Goal: Information Seeking & Learning: Learn about a topic

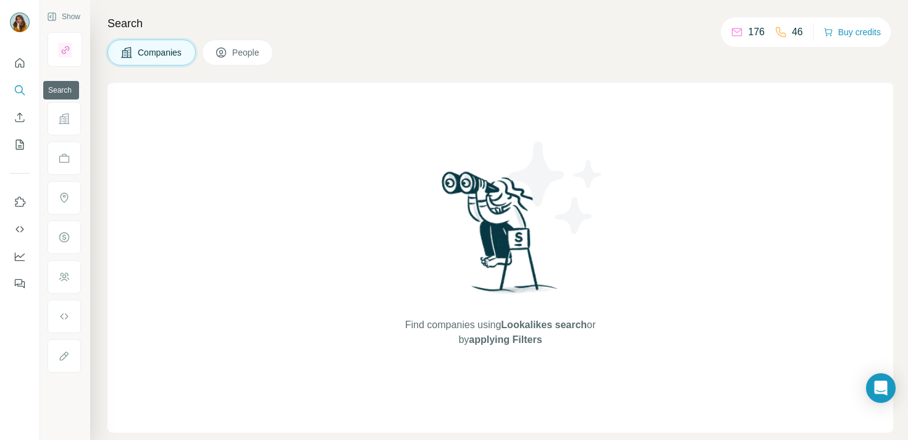
click at [20, 90] on icon "Search" at bounding box center [20, 90] width 12 height 12
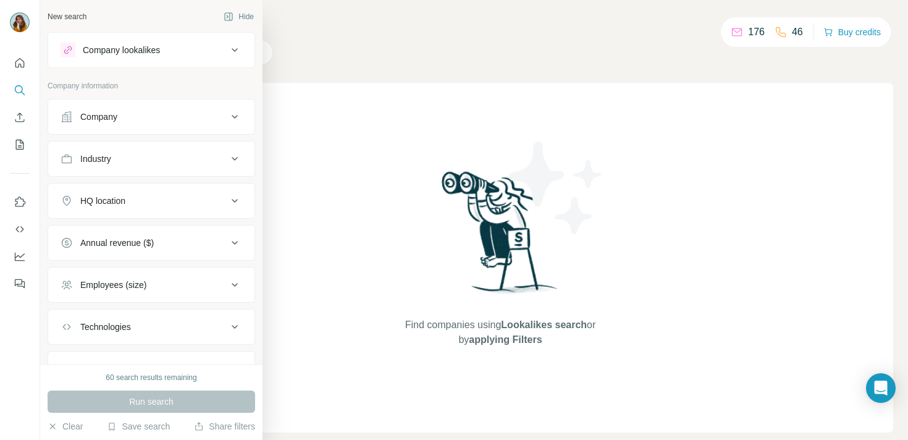
click at [180, 120] on div "Company" at bounding box center [144, 117] width 167 height 12
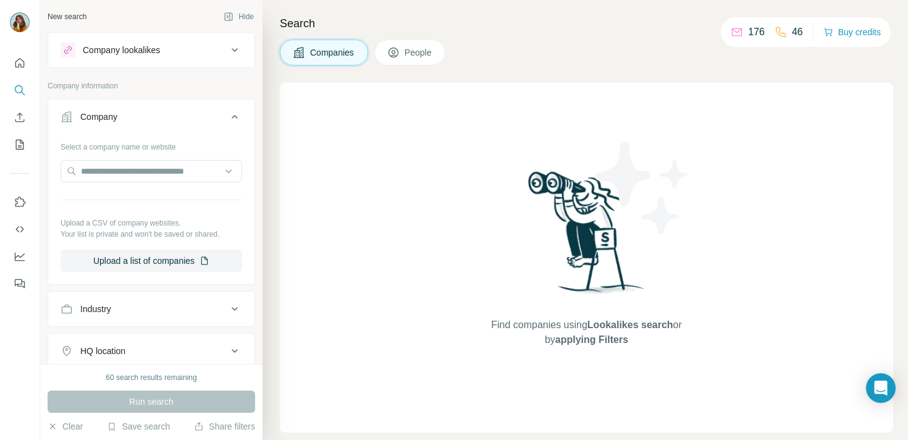
click at [218, 116] on div "Company" at bounding box center [144, 117] width 167 height 12
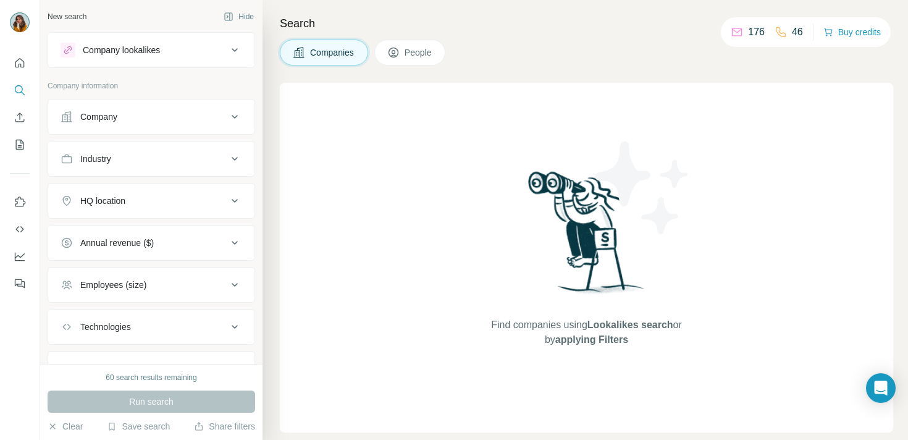
click at [416, 54] on span "People" at bounding box center [419, 52] width 28 height 12
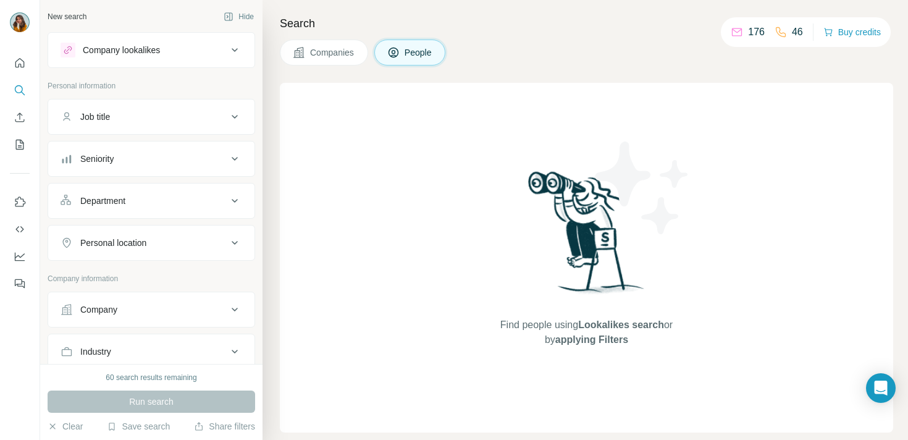
click at [189, 111] on div "Job title" at bounding box center [144, 117] width 167 height 12
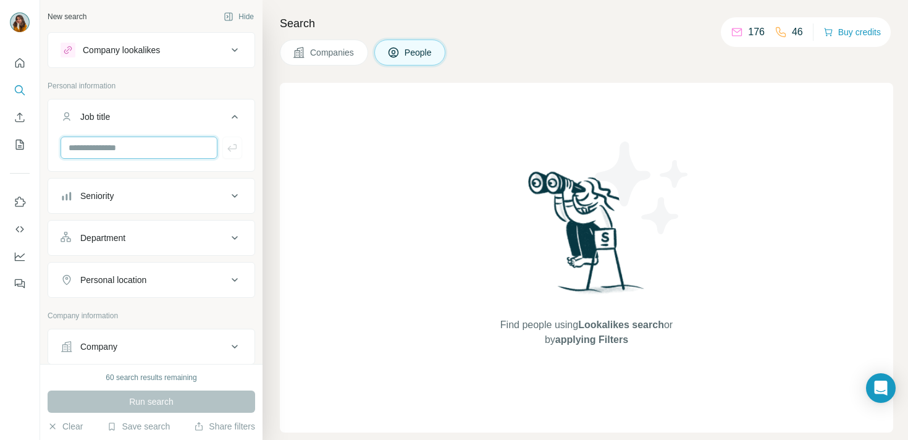
click at [133, 147] on input "text" at bounding box center [139, 148] width 157 height 22
type input "**********"
click at [162, 190] on div "Seniority" at bounding box center [144, 196] width 167 height 12
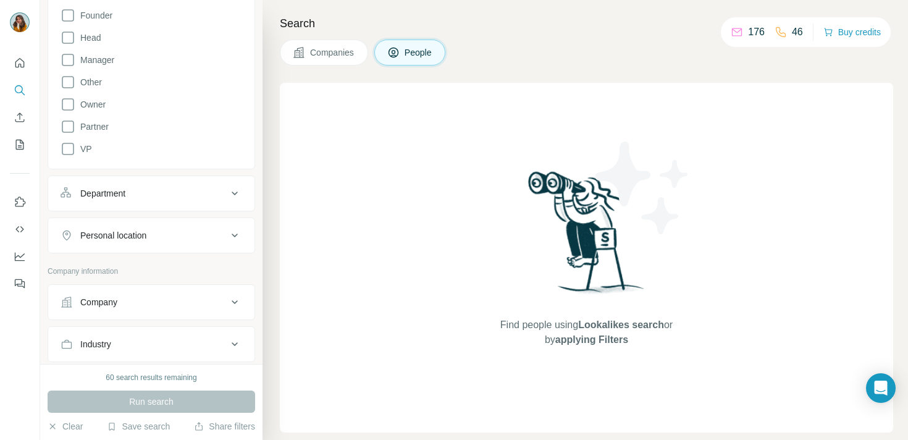
scroll to position [288, 0]
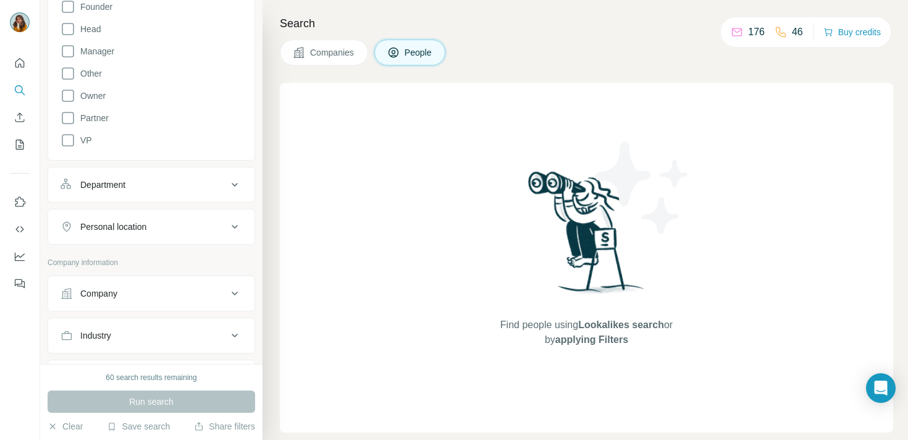
click at [186, 221] on div "Personal location" at bounding box center [144, 227] width 167 height 12
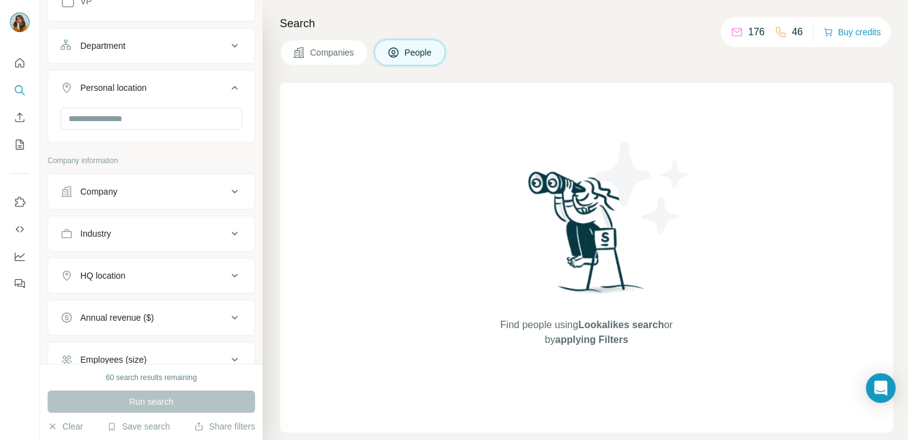
scroll to position [433, 0]
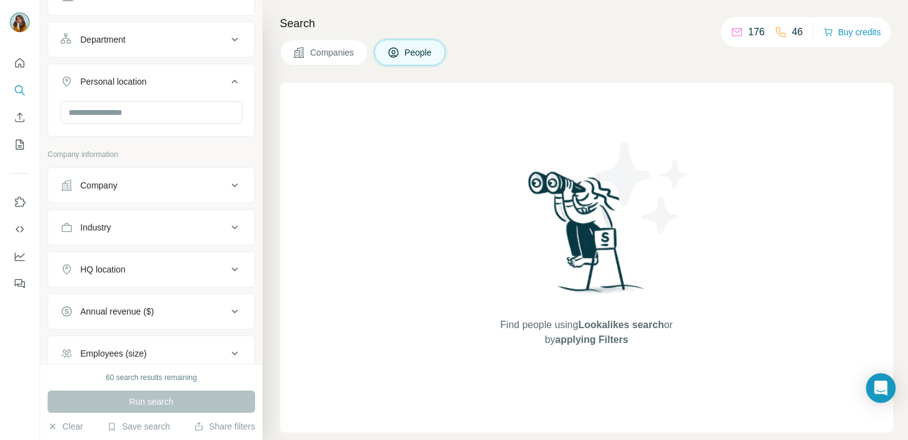
click at [174, 219] on button "Industry" at bounding box center [151, 228] width 206 height 30
click at [164, 256] on input at bounding box center [145, 258] width 153 height 14
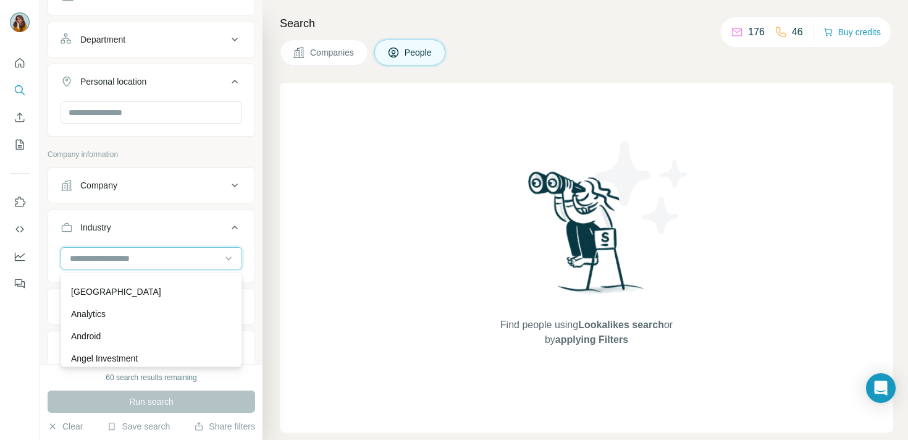
scroll to position [377, 0]
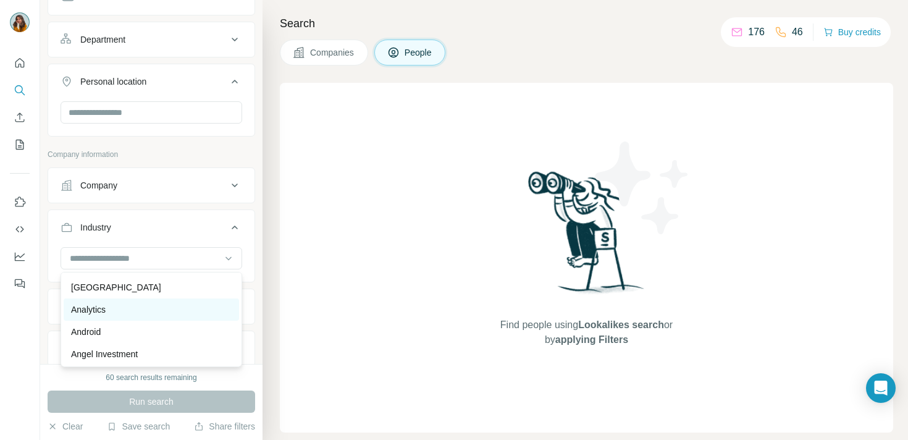
click at [137, 305] on div "Analytics" at bounding box center [151, 309] width 161 height 12
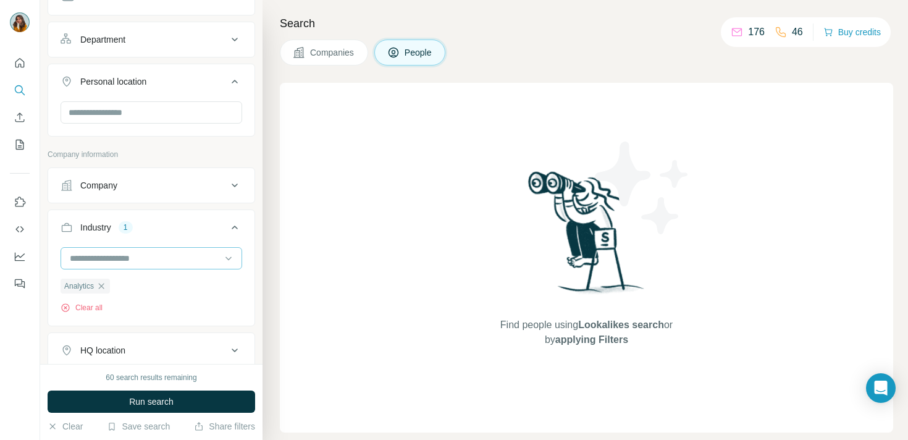
click at [165, 259] on input at bounding box center [145, 258] width 153 height 14
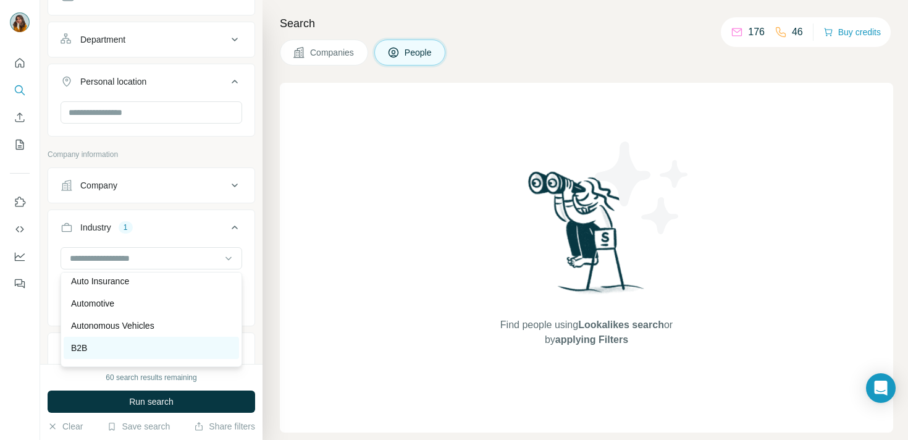
click at [120, 350] on div "B2B" at bounding box center [151, 348] width 161 height 12
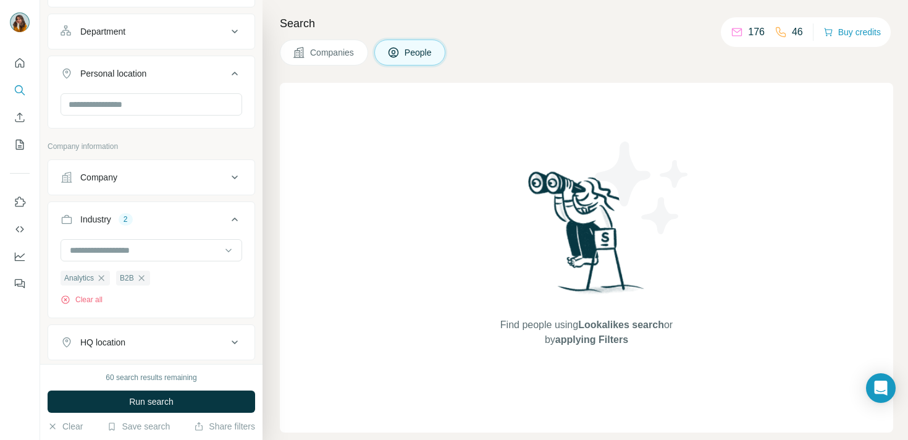
scroll to position [443, 0]
click at [189, 242] on input at bounding box center [145, 249] width 153 height 14
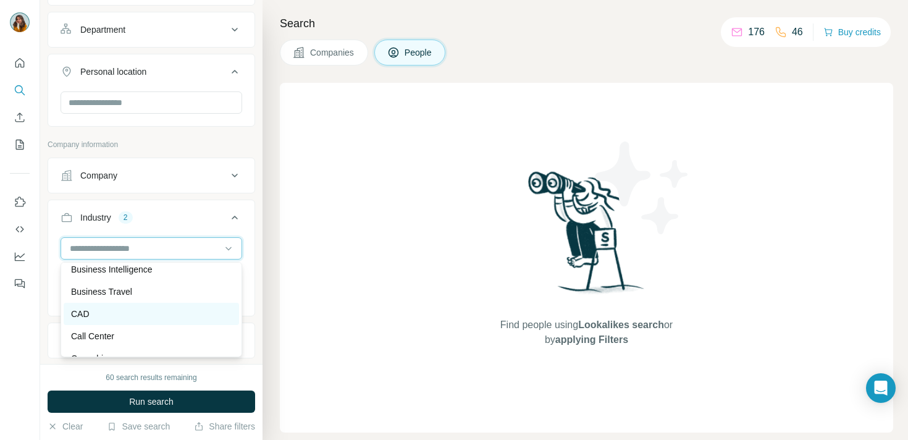
scroll to position [1575, 0]
